Goal: Task Accomplishment & Management: Manage account settings

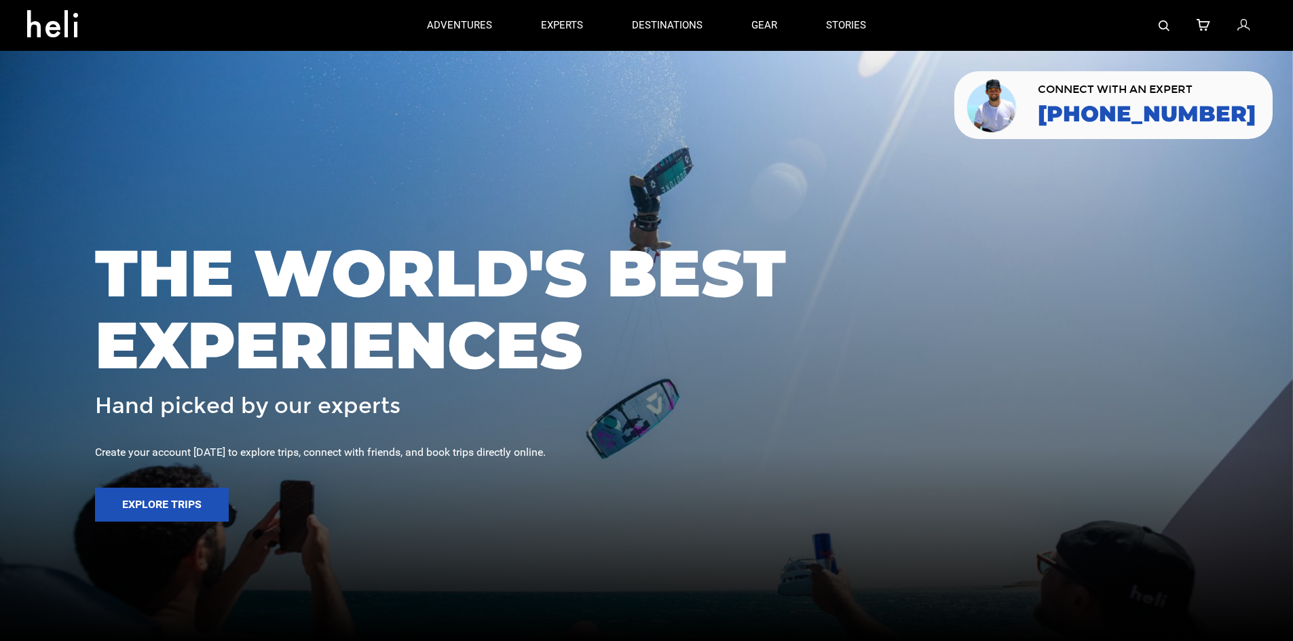
click at [1243, 29] on icon at bounding box center [1243, 26] width 12 height 18
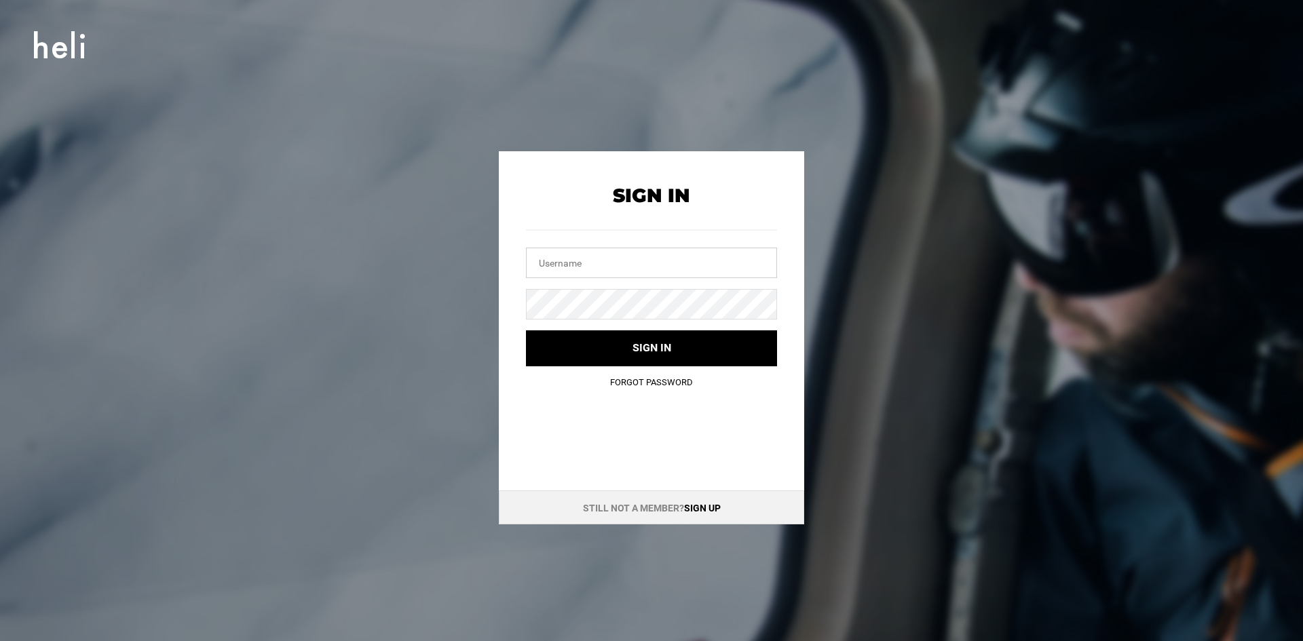
type input "[PERSON_NAME][EMAIL_ADDRESS][DOMAIN_NAME]"
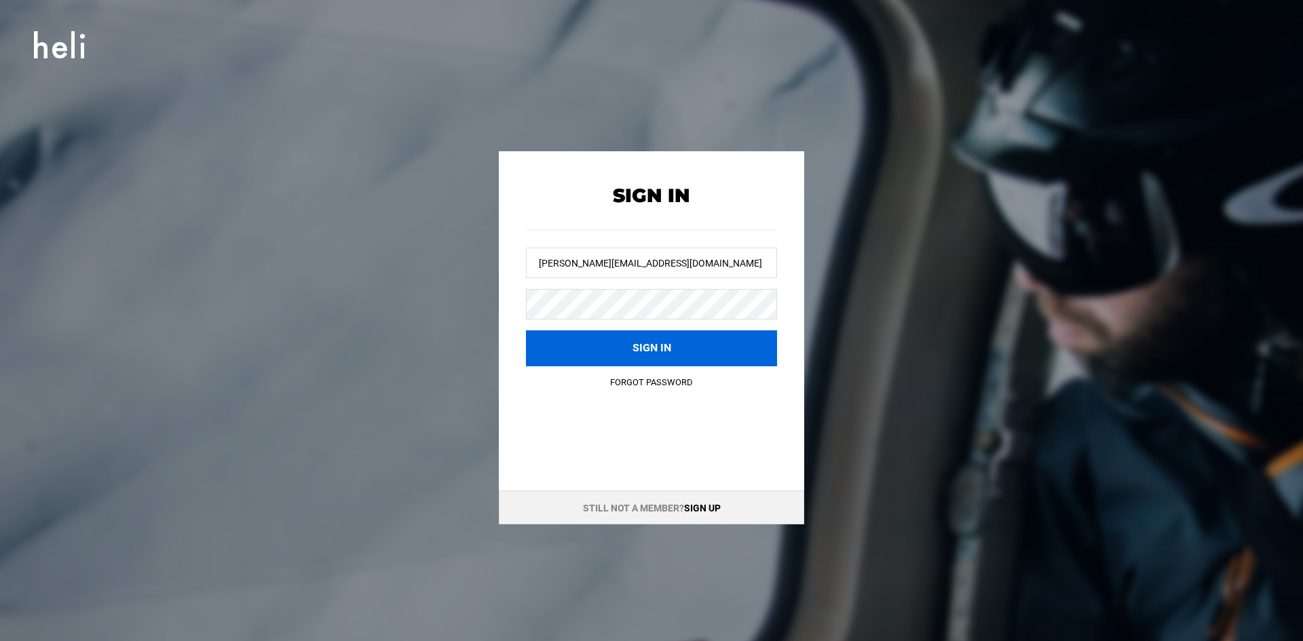
click at [605, 352] on button "Sign in" at bounding box center [651, 348] width 251 height 36
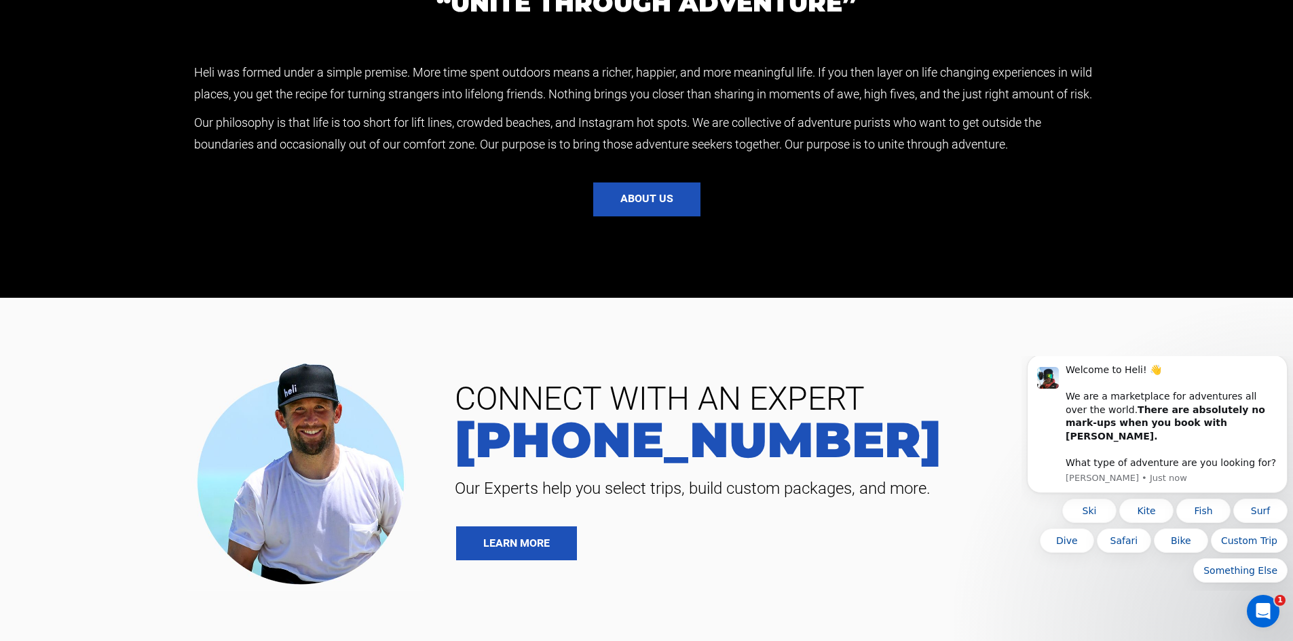
scroll to position [3237, 0]
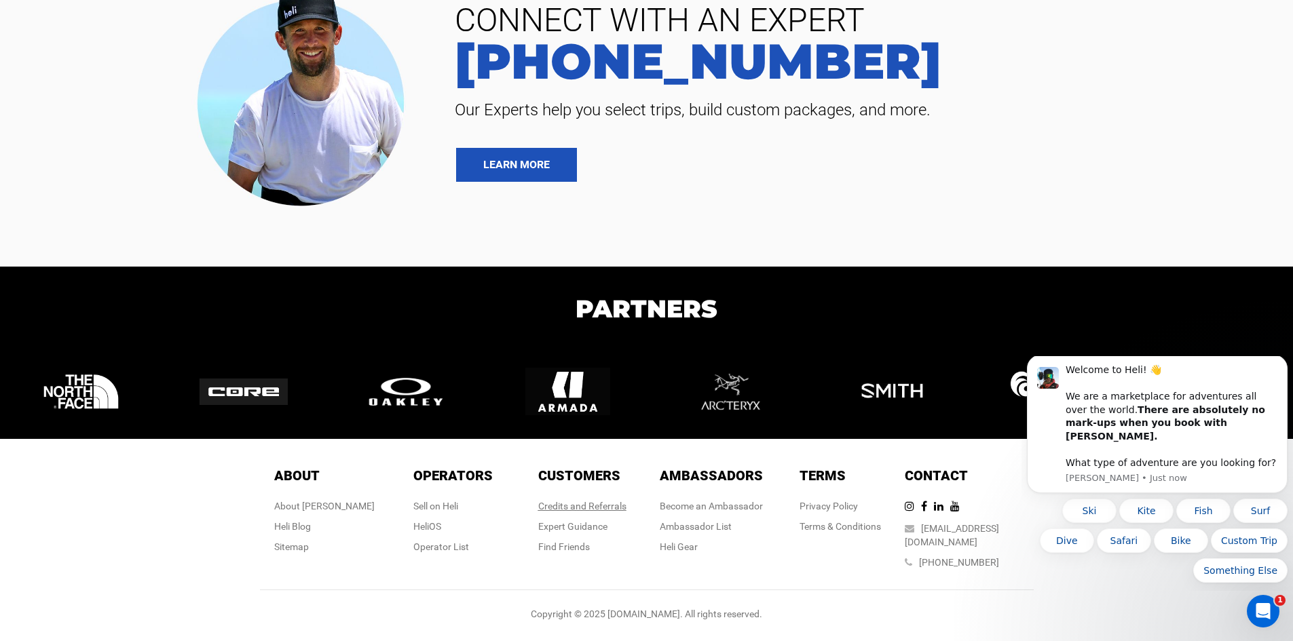
click at [602, 512] on link "Credits and Referrals" at bounding box center [582, 506] width 88 height 11
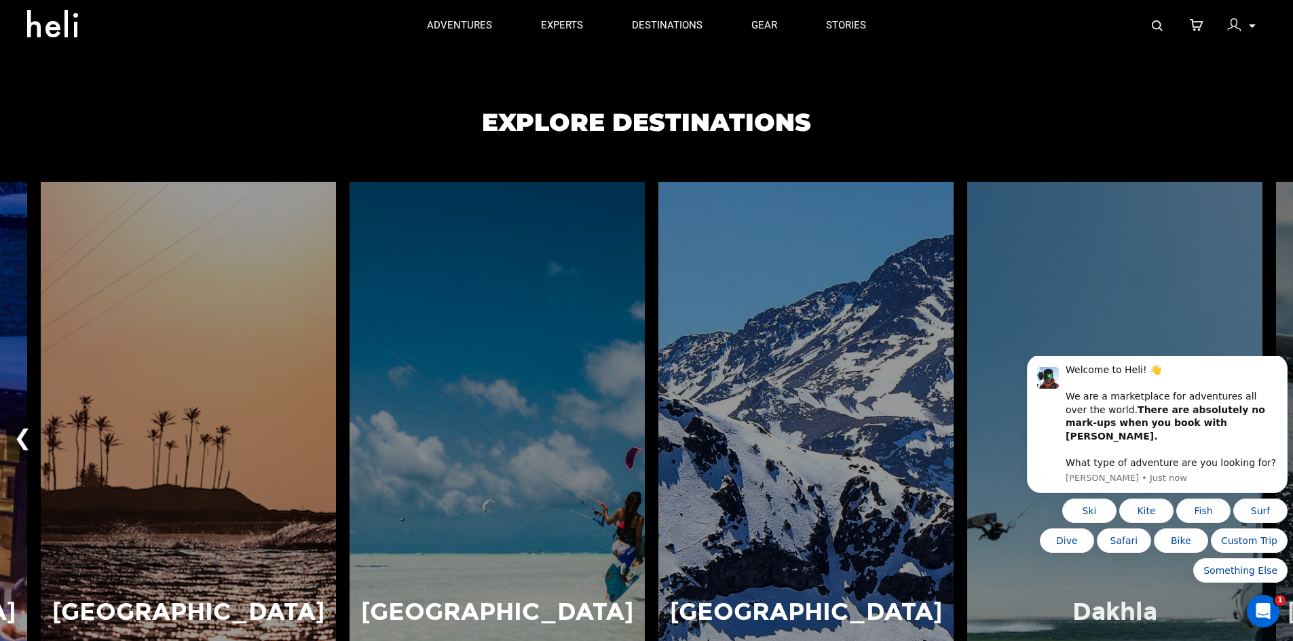
scroll to position [726, 0]
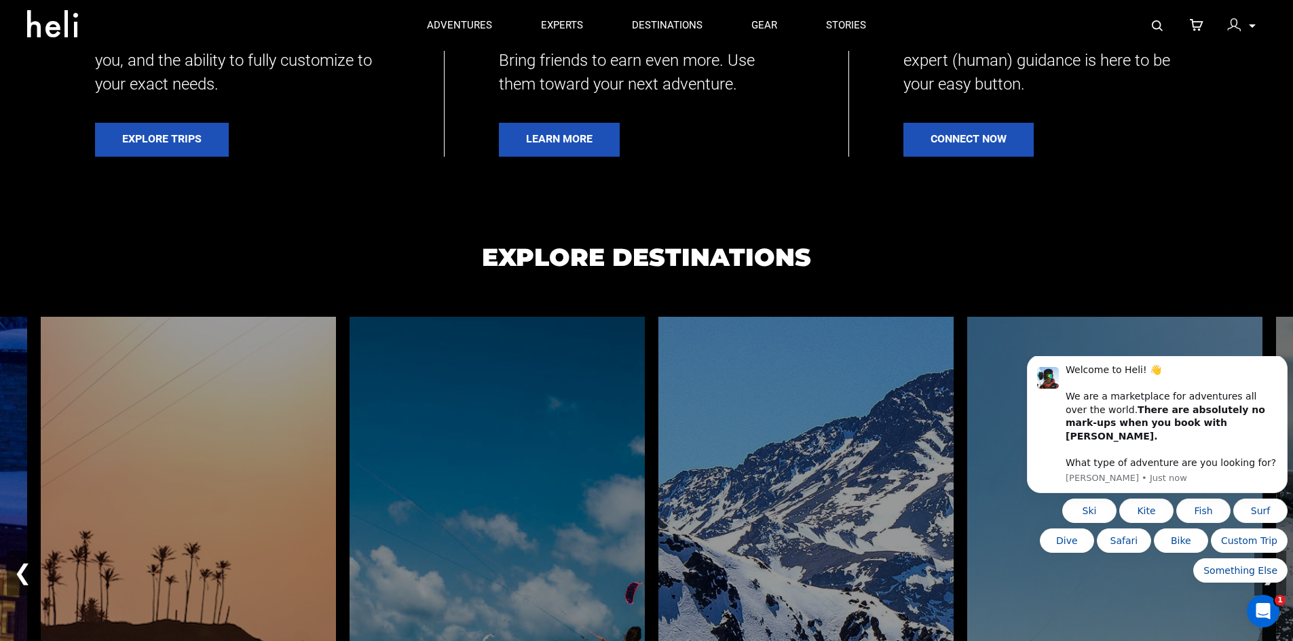
click at [1230, 27] on img at bounding box center [1234, 25] width 14 height 14
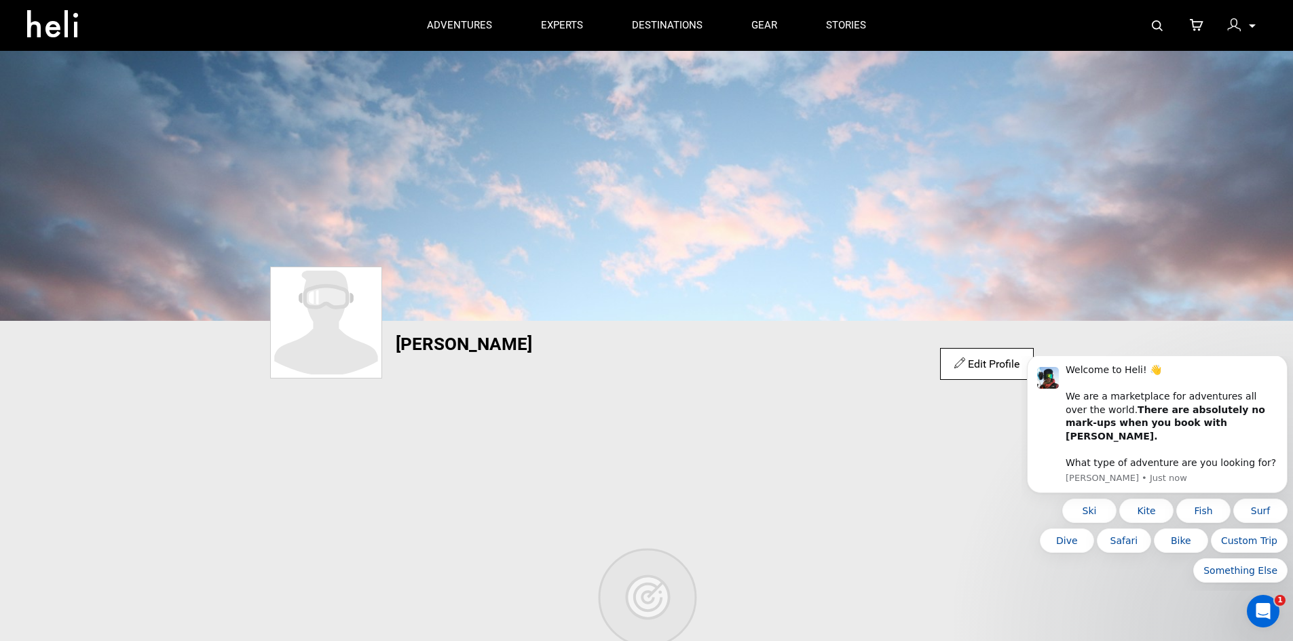
click at [725, 280] on img at bounding box center [646, 185] width 1293 height 271
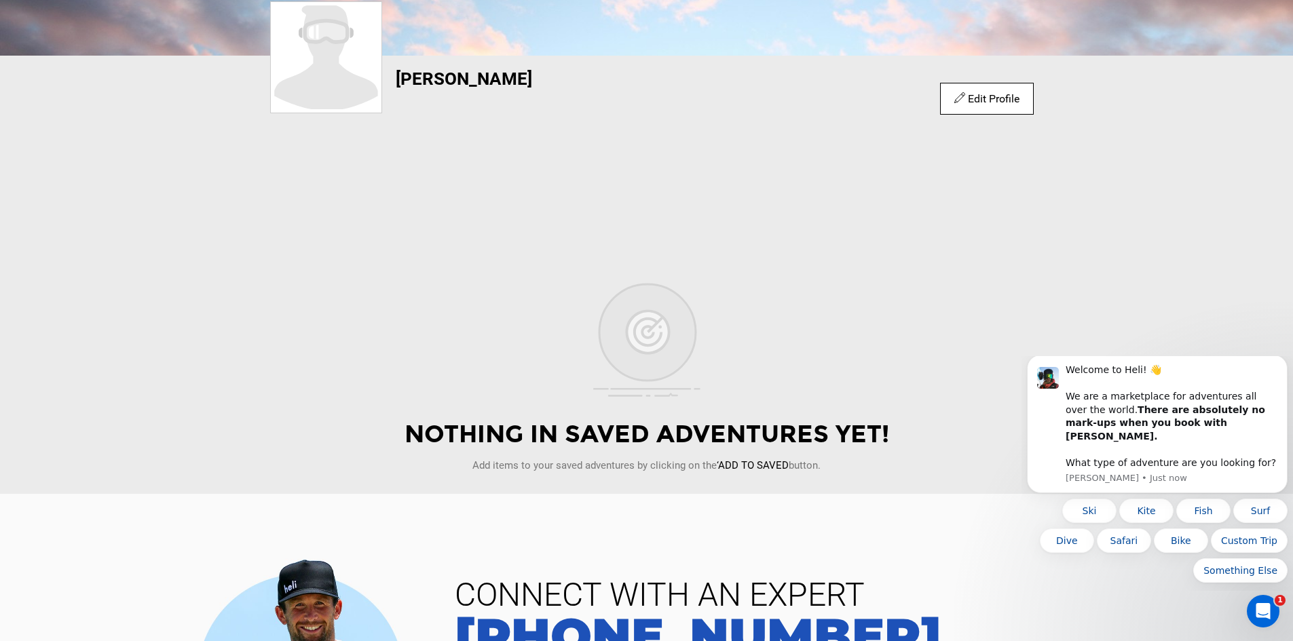
scroll to position [339, 0]
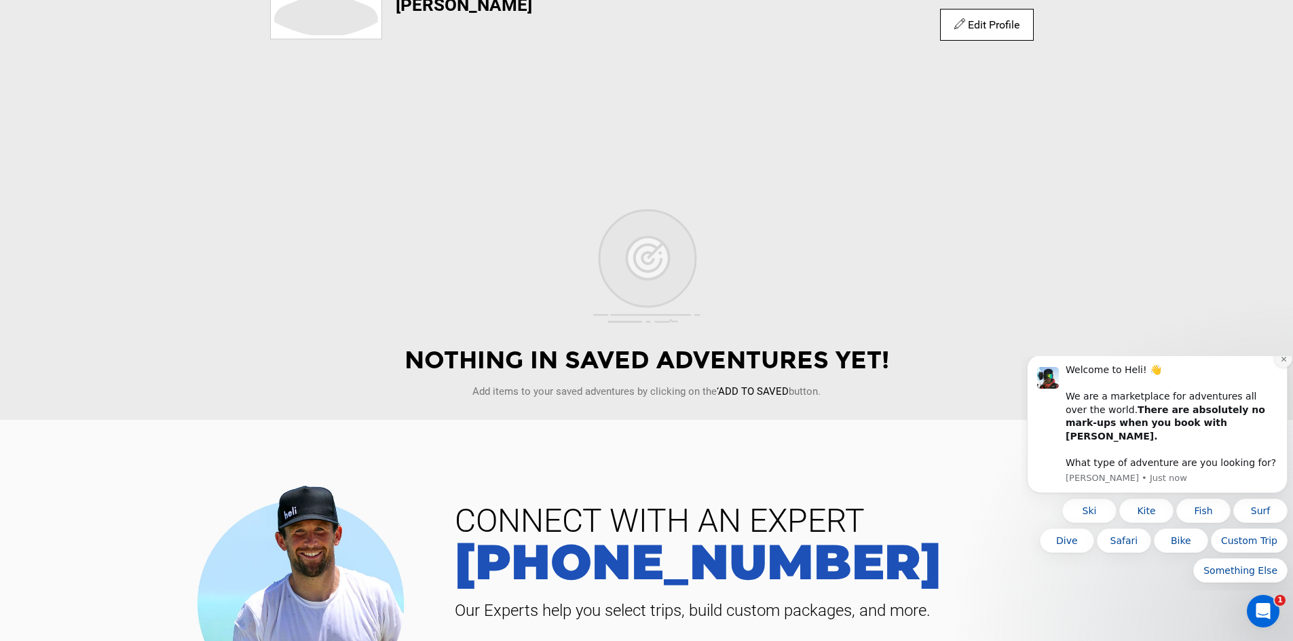
click at [1281, 363] on icon "Dismiss notification" at bounding box center [1283, 359] width 7 height 7
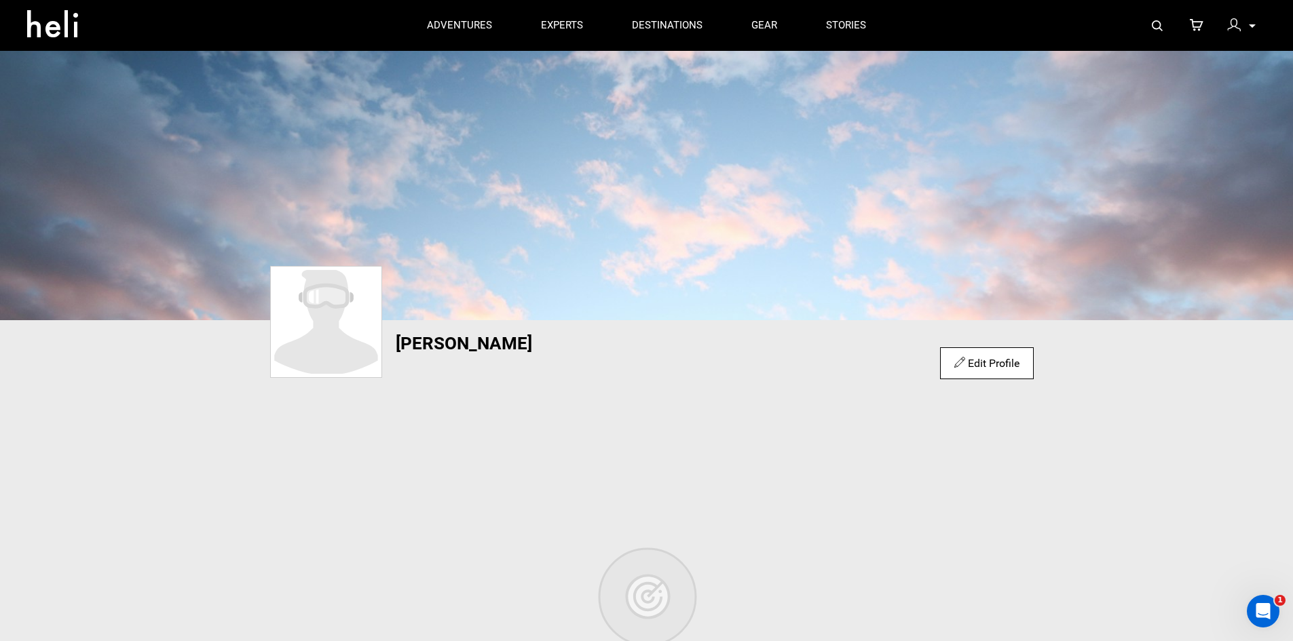
scroll to position [0, 0]
click at [368, 359] on img at bounding box center [325, 323] width 105 height 104
click at [458, 351] on h1 "[PERSON_NAME]" at bounding box center [586, 344] width 380 height 19
click at [987, 374] on div "Edit Profile" at bounding box center [986, 364] width 93 height 32
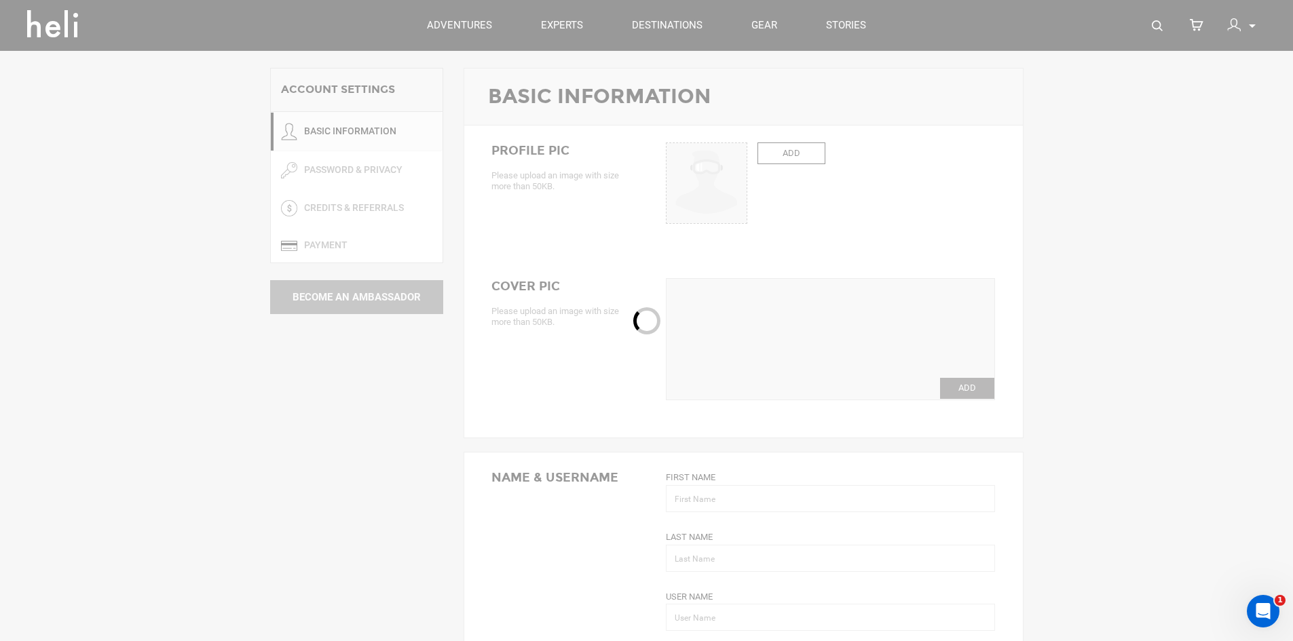
type input "[PERSON_NAME]"
type input "davidstd"
type input "[PERSON_NAME][EMAIL_ADDRESS][DOMAIN_NAME]"
type input "[PHONE_NUMBER]"
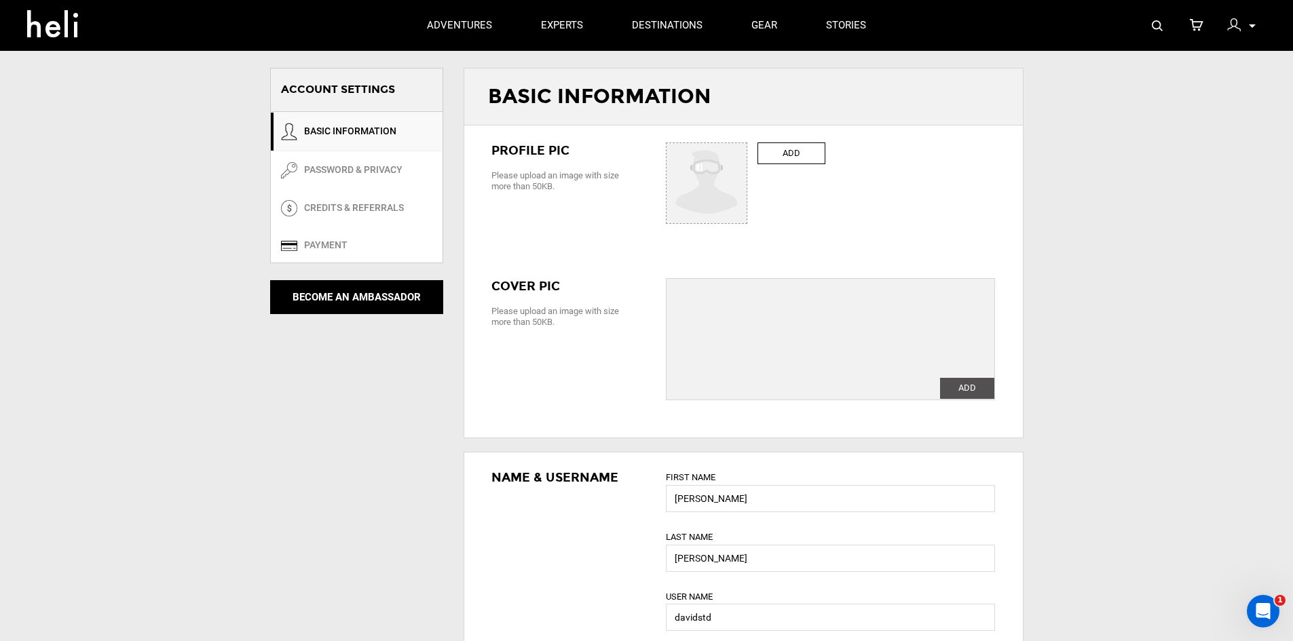
click at [776, 155] on label "ADD" at bounding box center [791, 154] width 68 height 22
click at [748, 155] on input "ADD" at bounding box center [706, 183] width 81 height 81
click at [378, 210] on link "CREDITS & REFERRALS" at bounding box center [357, 208] width 172 height 38
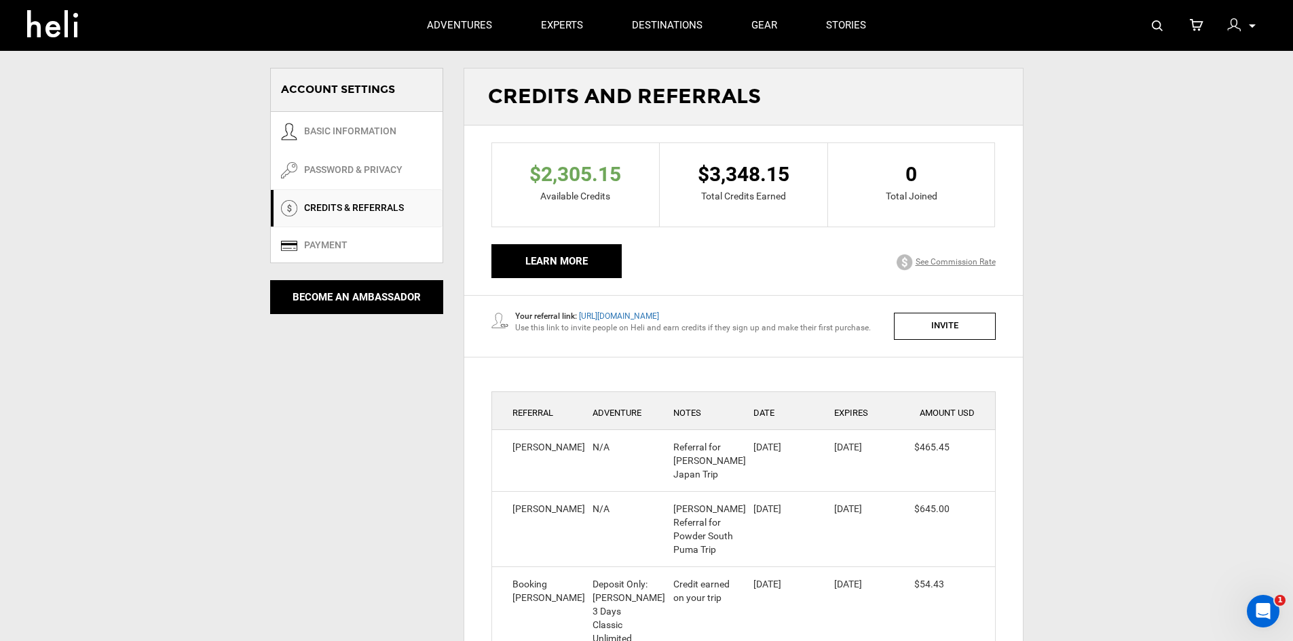
scroll to position [136, 0]
